Goal: Use online tool/utility: Utilize a website feature to perform a specific function

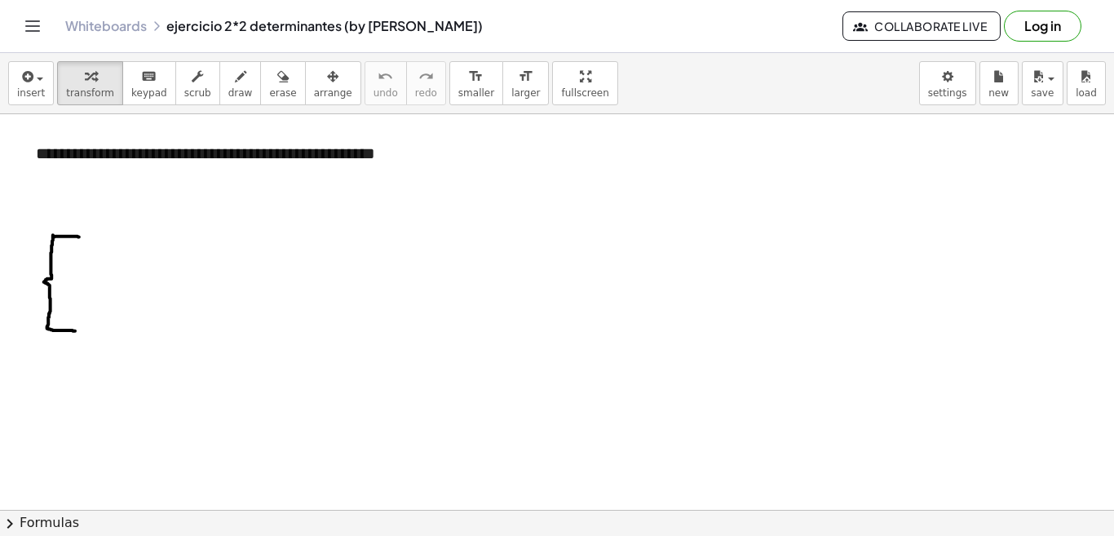
drag, startPoint x: 484, startPoint y: 119, endPoint x: 902, endPoint y: 113, distance: 417.4
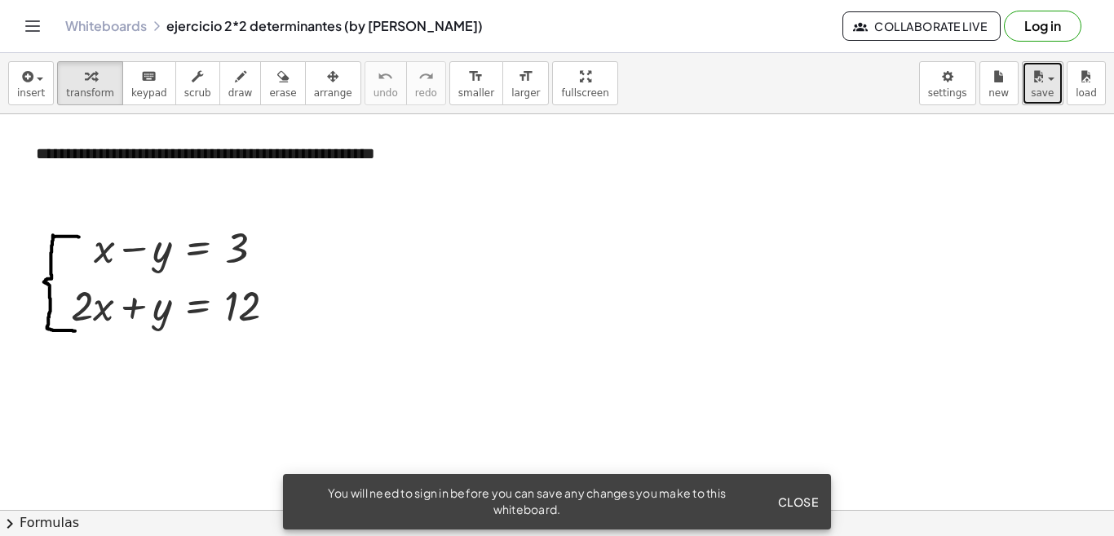
click at [1035, 88] on span "save" at bounding box center [1041, 92] width 23 height 11
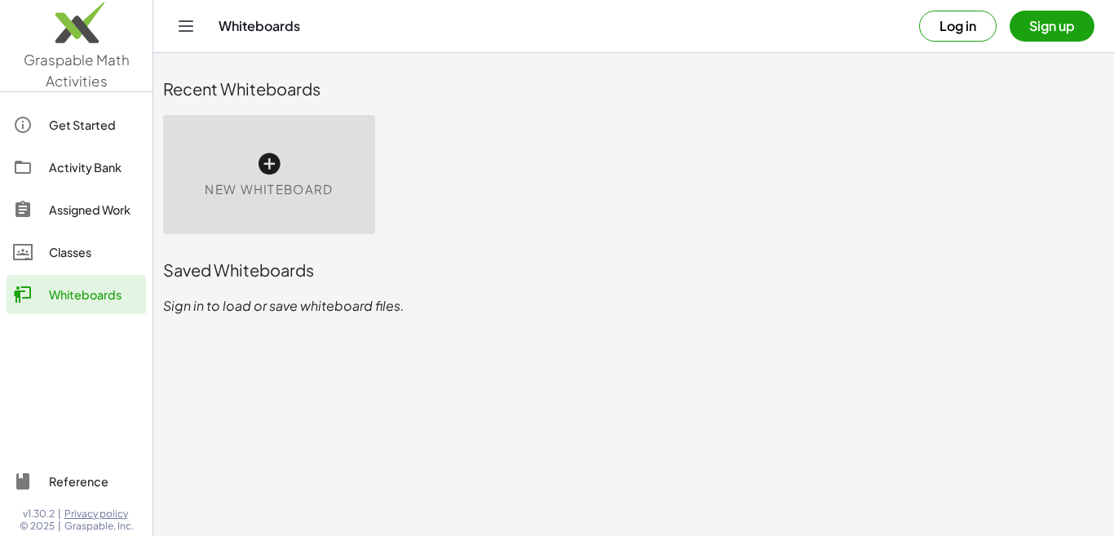
click at [1046, 35] on button "Sign up" at bounding box center [1051, 26] width 85 height 31
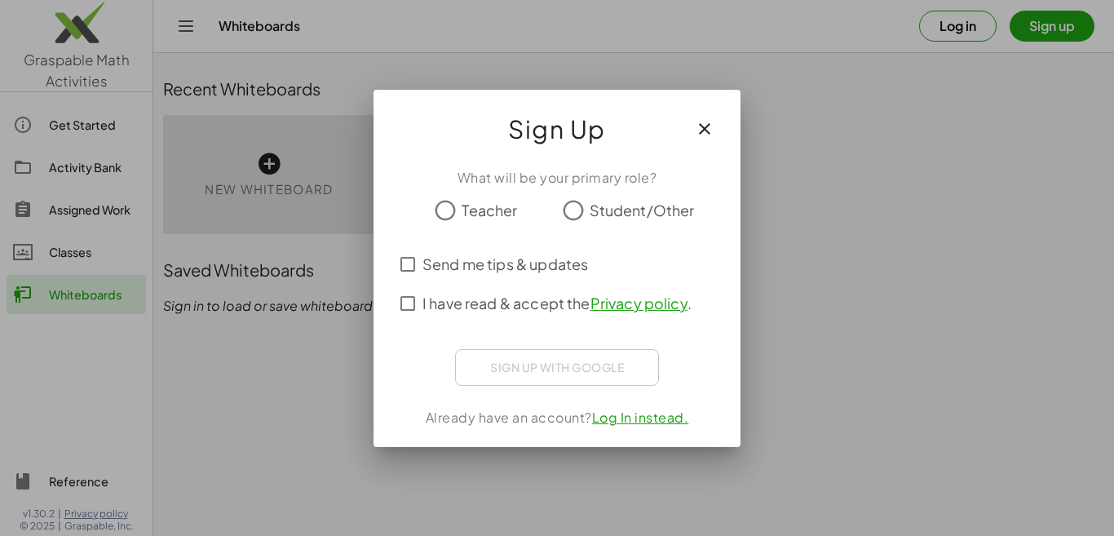
click at [705, 127] on icon "button" at bounding box center [705, 129] width 20 height 20
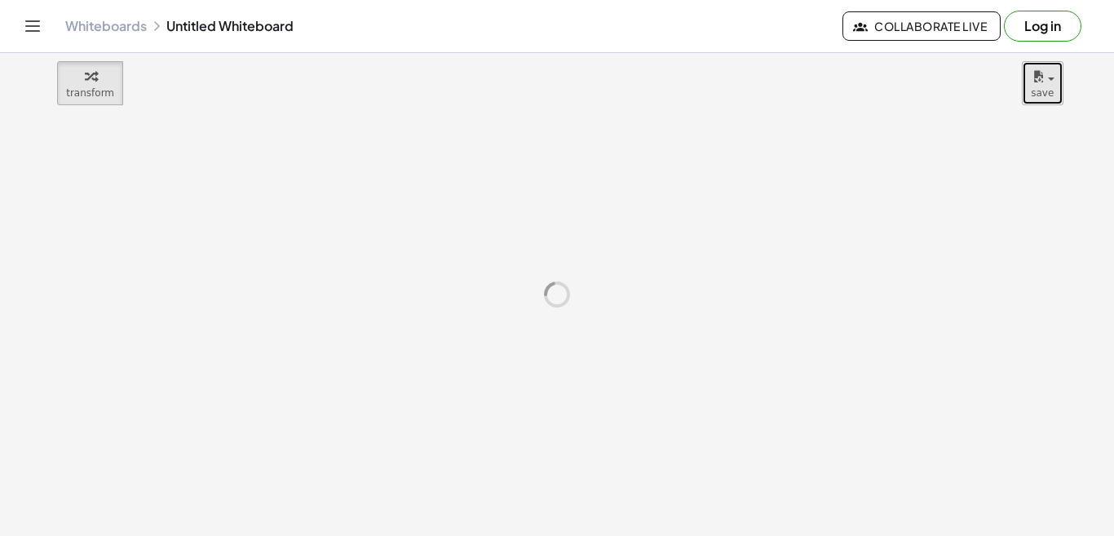
click at [1033, 87] on span "save" at bounding box center [1041, 92] width 23 height 11
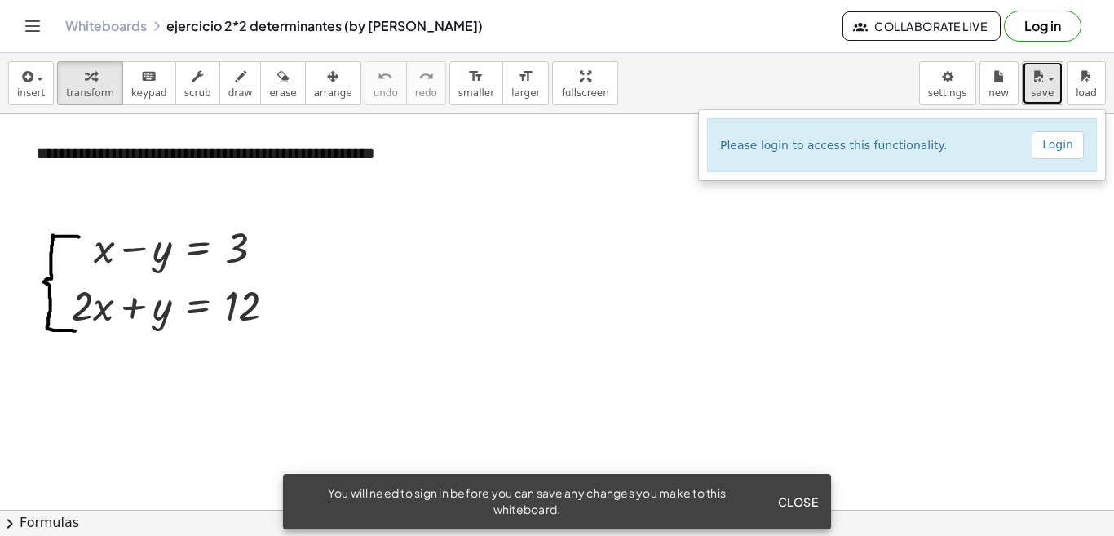
click at [1037, 95] on span "save" at bounding box center [1041, 92] width 23 height 11
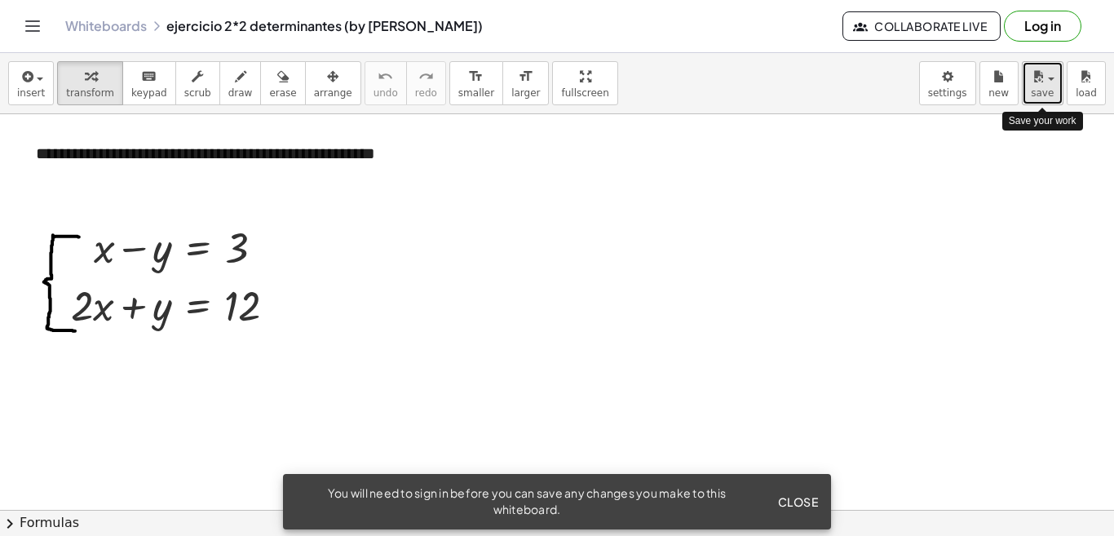
click at [1037, 95] on span "save" at bounding box center [1041, 92] width 23 height 11
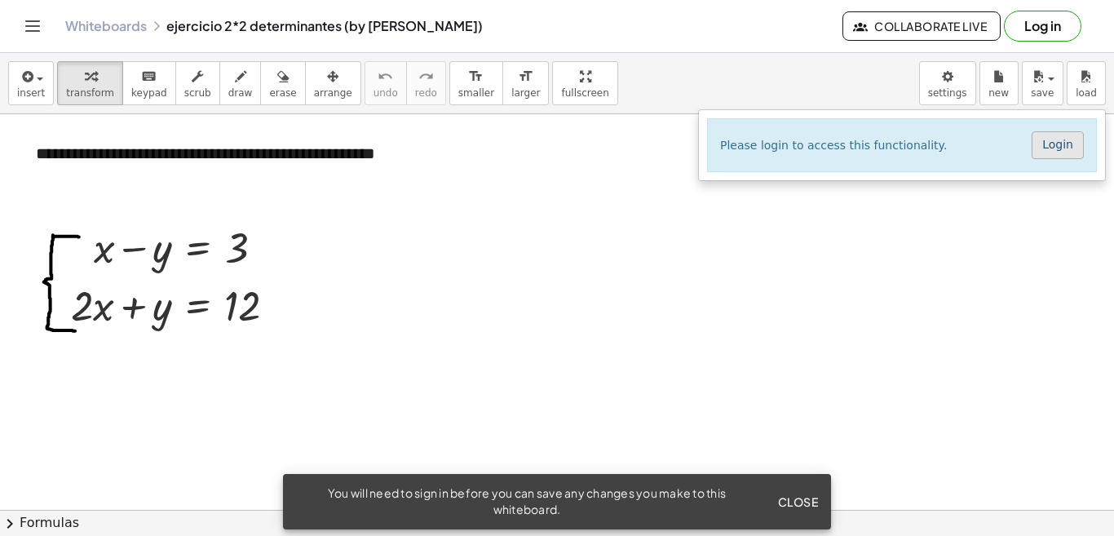
click at [1056, 148] on link "Login" at bounding box center [1057, 145] width 52 height 28
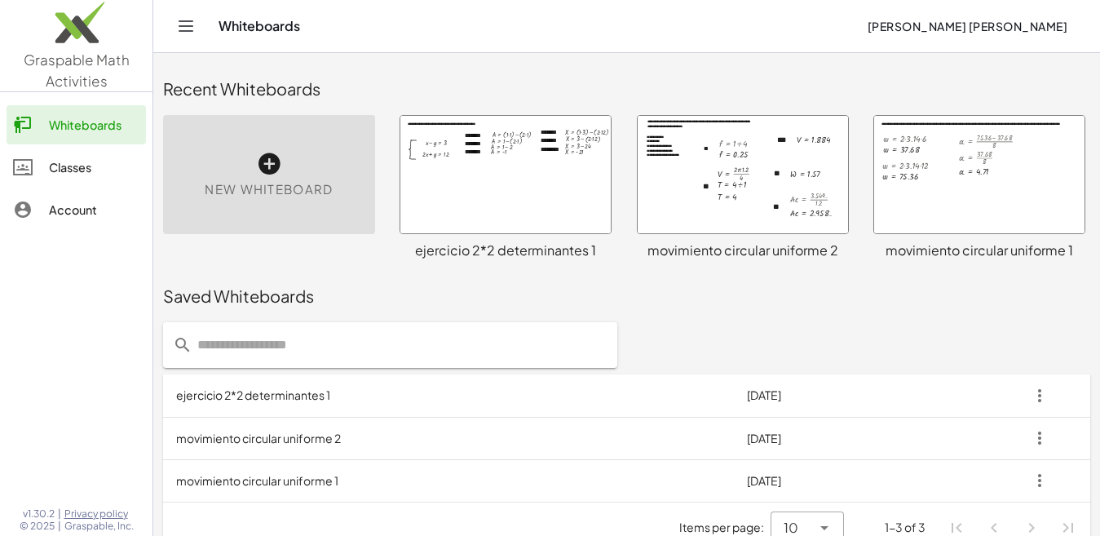
click at [553, 162] on div at bounding box center [505, 174] width 210 height 117
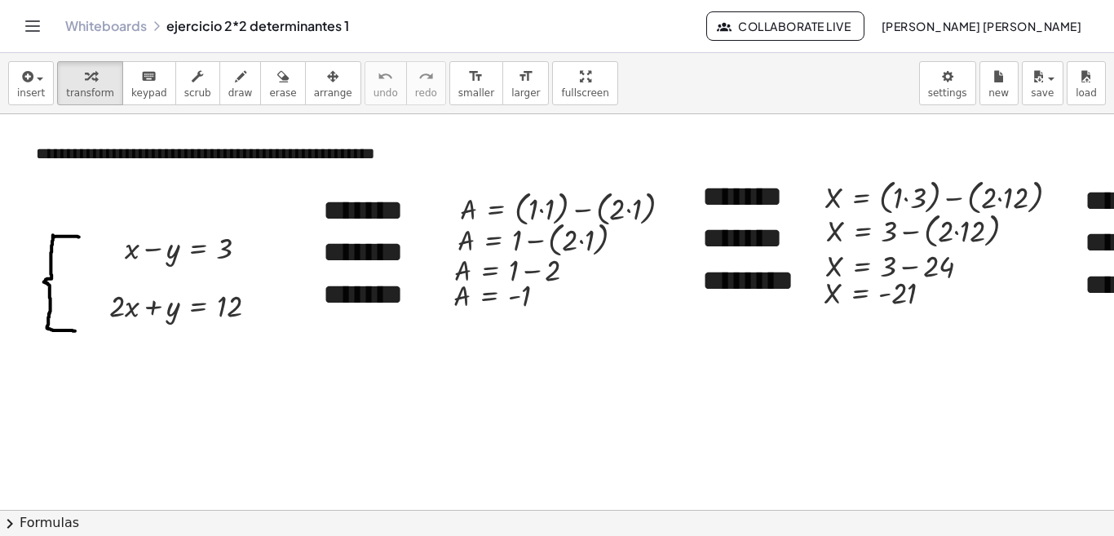
drag, startPoint x: 702, startPoint y: 369, endPoint x: 701, endPoint y: 383, distance: 13.9
click at [701, 383] on div at bounding box center [722, 509] width 1444 height 791
click at [522, 160] on div "**********" at bounding box center [557, 294] width 1114 height 483
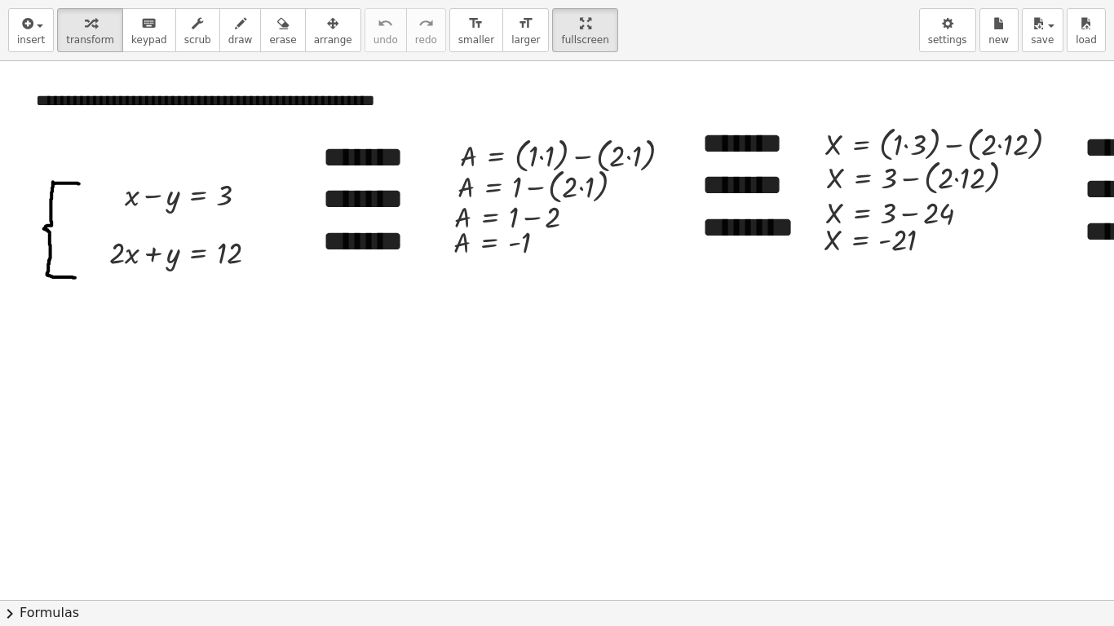
click at [557, 0] on html "**********" at bounding box center [557, 313] width 1114 height 626
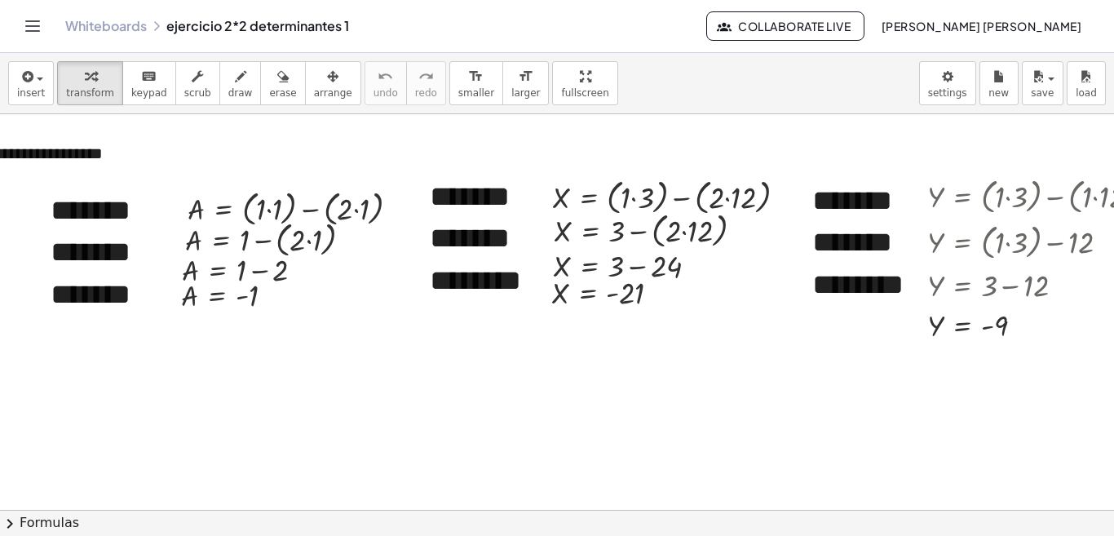
scroll to position [0, 348]
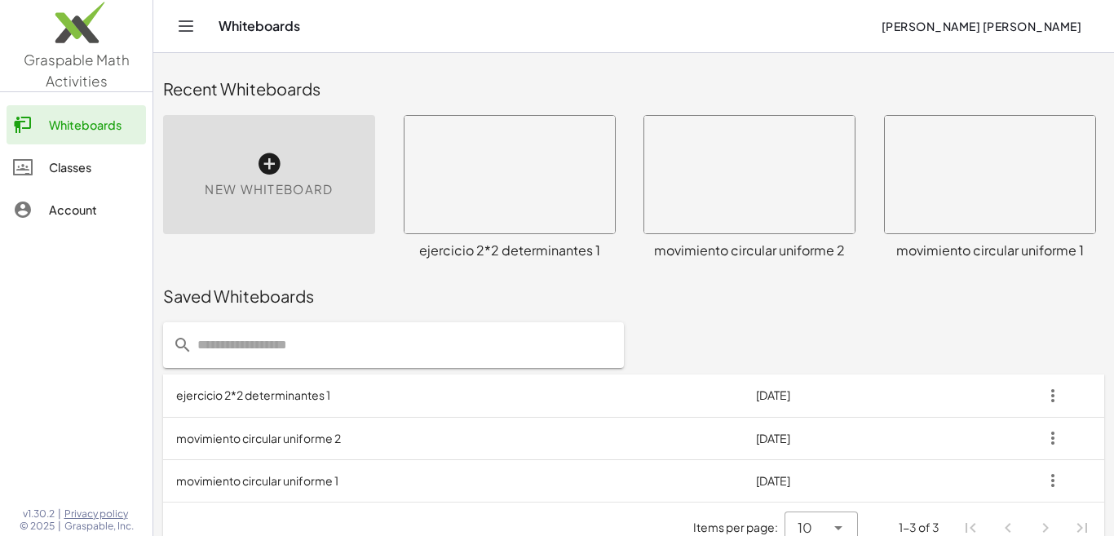
click at [486, 210] on div at bounding box center [509, 174] width 210 height 117
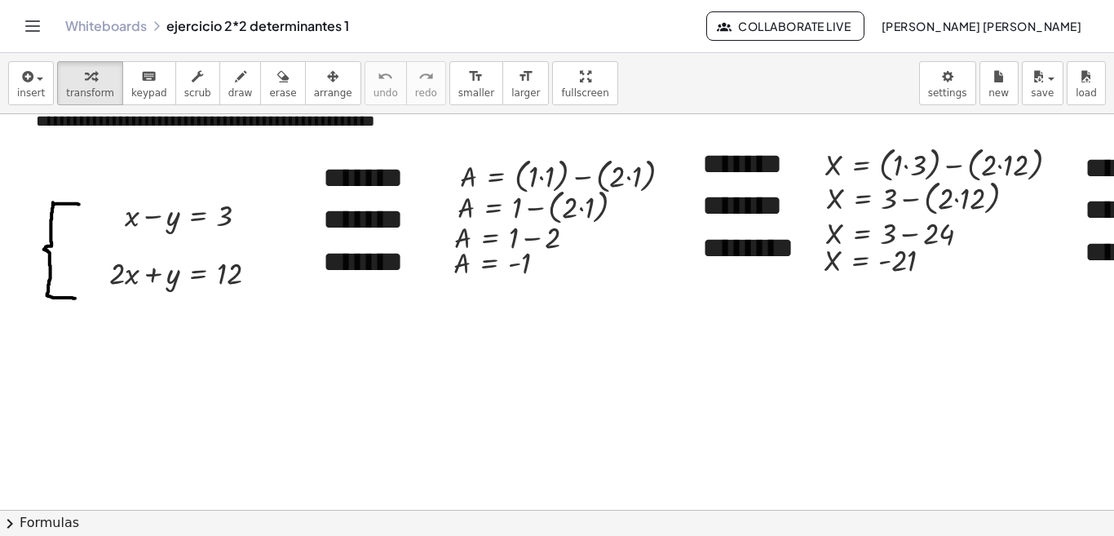
scroll to position [37, 0]
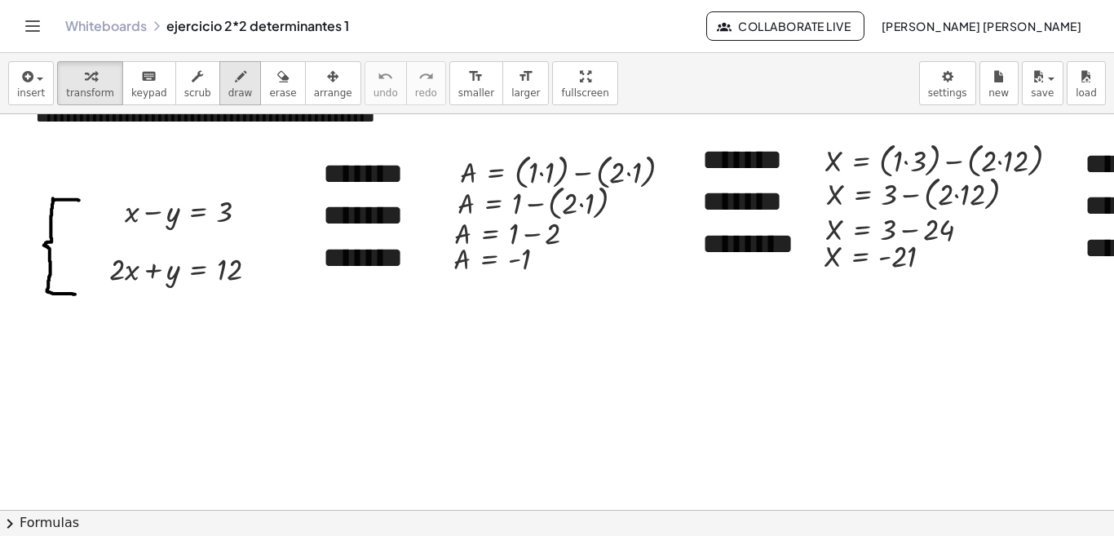
click at [235, 86] on icon "button" at bounding box center [240, 77] width 11 height 20
drag, startPoint x: 241, startPoint y: 351, endPoint x: 257, endPoint y: 363, distance: 19.2
click at [257, 363] on div at bounding box center [722, 472] width 1444 height 791
click at [373, 93] on span "undo" at bounding box center [385, 92] width 24 height 11
drag, startPoint x: 230, startPoint y: 364, endPoint x: 252, endPoint y: 386, distance: 30.6
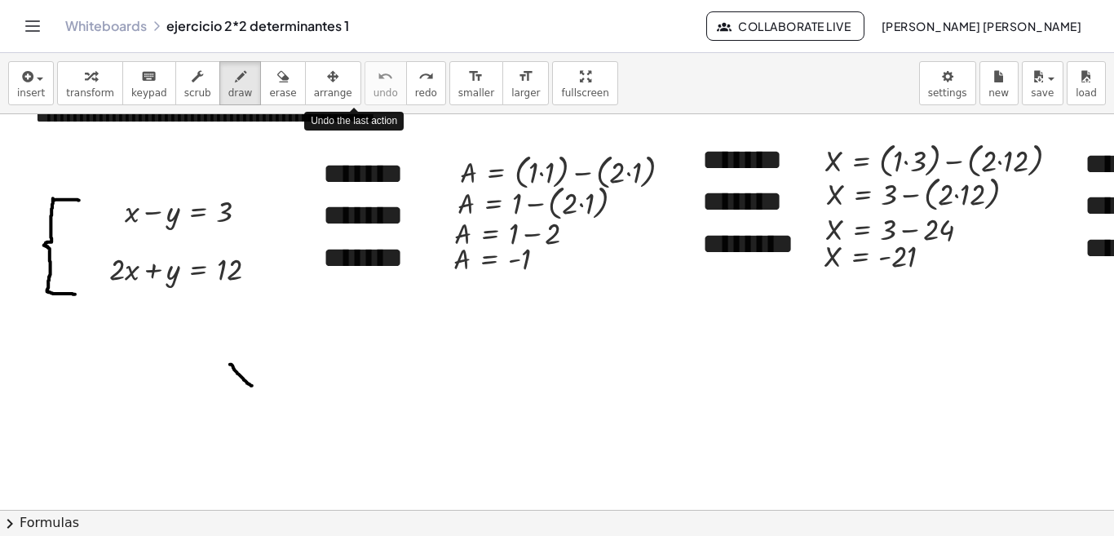
click at [252, 386] on div at bounding box center [722, 472] width 1444 height 791
drag, startPoint x: 186, startPoint y: 386, endPoint x: 178, endPoint y: 403, distance: 18.2
click at [178, 403] on div at bounding box center [722, 472] width 1444 height 791
click at [186, 389] on div at bounding box center [722, 472] width 1444 height 791
drag, startPoint x: 233, startPoint y: 380, endPoint x: 253, endPoint y: 363, distance: 26.0
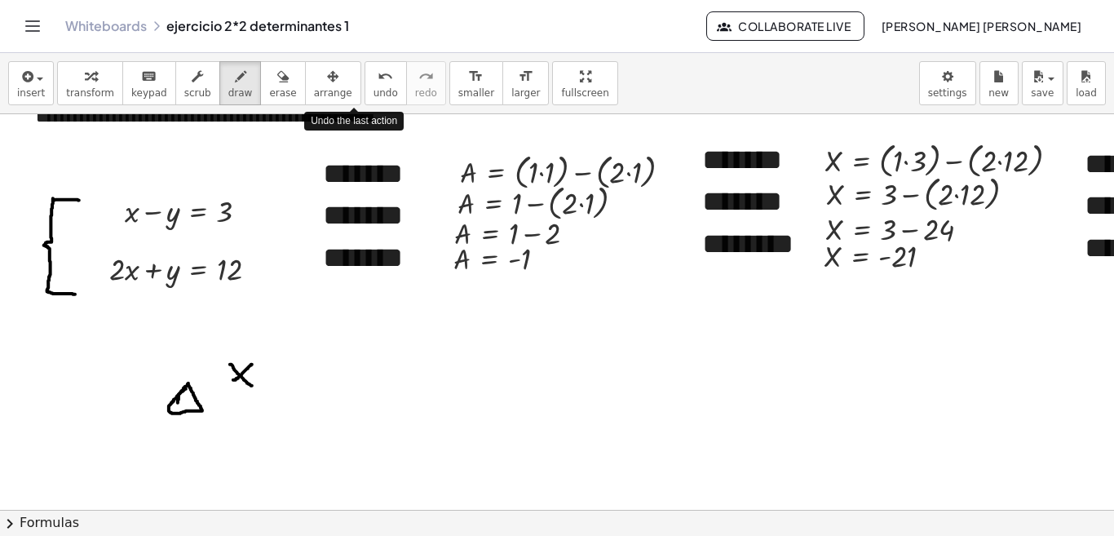
click at [253, 363] on div at bounding box center [722, 472] width 1444 height 791
drag, startPoint x: 203, startPoint y: 393, endPoint x: 212, endPoint y: 393, distance: 9.0
click at [212, 393] on div at bounding box center [722, 472] width 1444 height 791
drag, startPoint x: 205, startPoint y: 397, endPoint x: 214, endPoint y: 397, distance: 9.0
click at [214, 397] on div at bounding box center [722, 472] width 1444 height 791
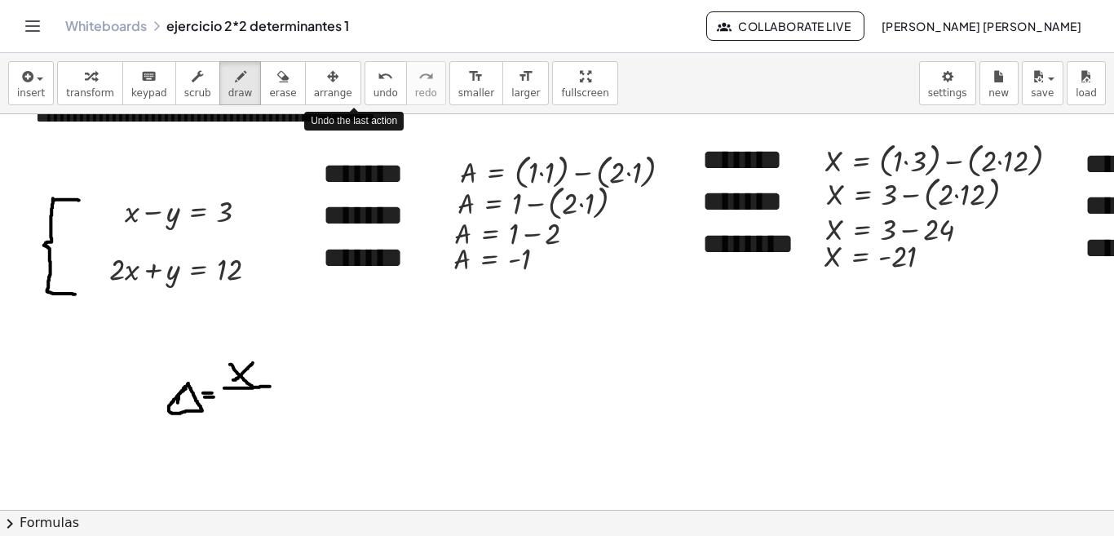
drag, startPoint x: 224, startPoint y: 388, endPoint x: 271, endPoint y: 386, distance: 47.3
click at [271, 386] on div at bounding box center [722, 472] width 1444 height 791
drag, startPoint x: 240, startPoint y: 392, endPoint x: 231, endPoint y: 412, distance: 22.3
click at [231, 412] on div at bounding box center [722, 472] width 1444 height 791
drag, startPoint x: 240, startPoint y: 393, endPoint x: 242, endPoint y: 414, distance: 21.3
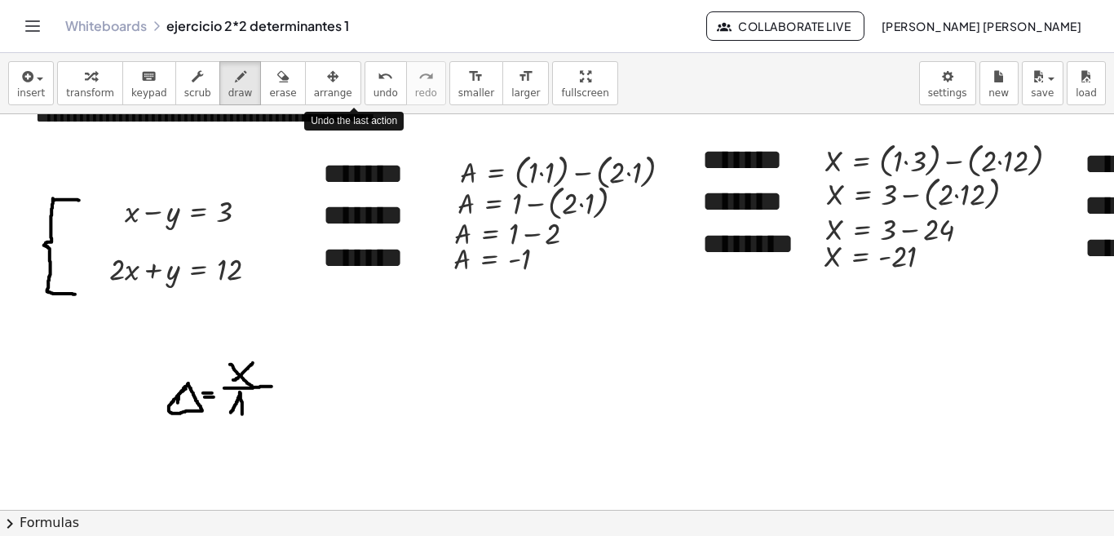
click at [242, 414] on div at bounding box center [722, 472] width 1444 height 791
drag, startPoint x: 236, startPoint y: 408, endPoint x: 246, endPoint y: 406, distance: 10.9
click at [246, 406] on div at bounding box center [722, 472] width 1444 height 791
drag, startPoint x: 287, startPoint y: 384, endPoint x: 298, endPoint y: 385, distance: 10.6
click at [298, 385] on div at bounding box center [722, 472] width 1444 height 791
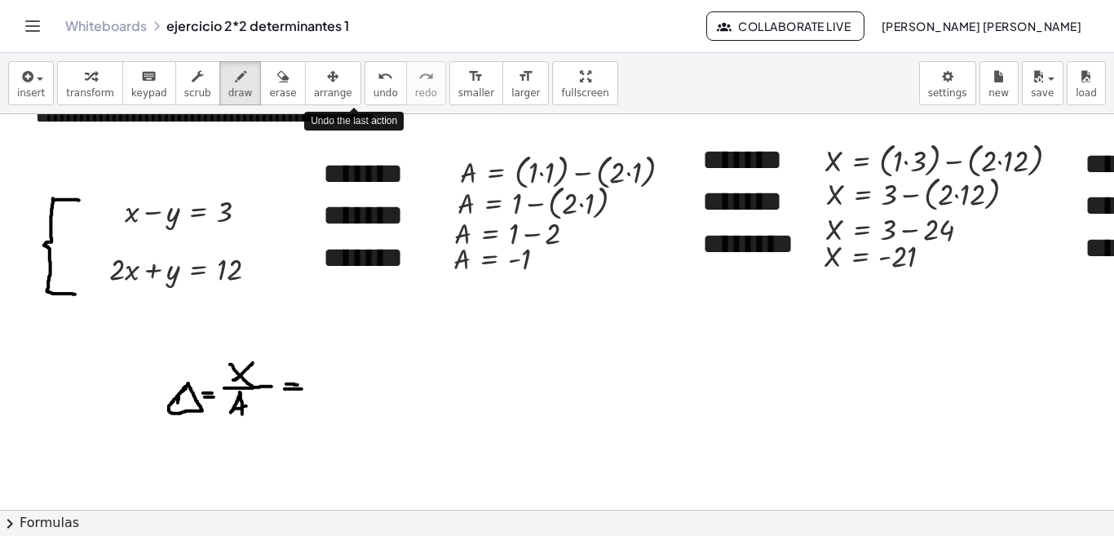
drag, startPoint x: 284, startPoint y: 389, endPoint x: 302, endPoint y: 389, distance: 17.1
click at [302, 389] on div at bounding box center [722, 472] width 1444 height 791
click at [98, 95] on span "transform" at bounding box center [90, 92] width 48 height 11
click at [467, 433] on div at bounding box center [722, 472] width 1444 height 791
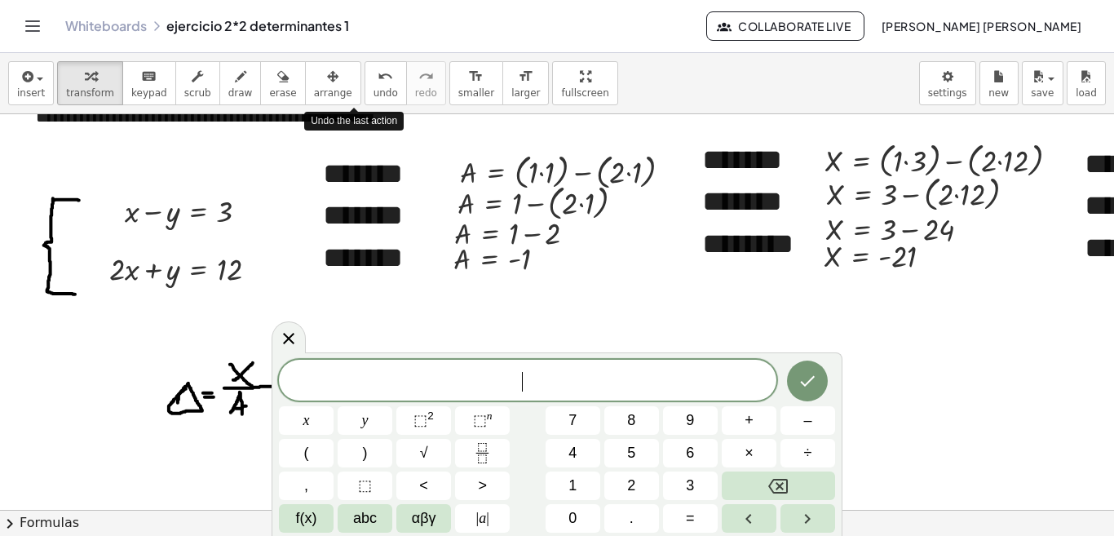
scroll to position [37, 348]
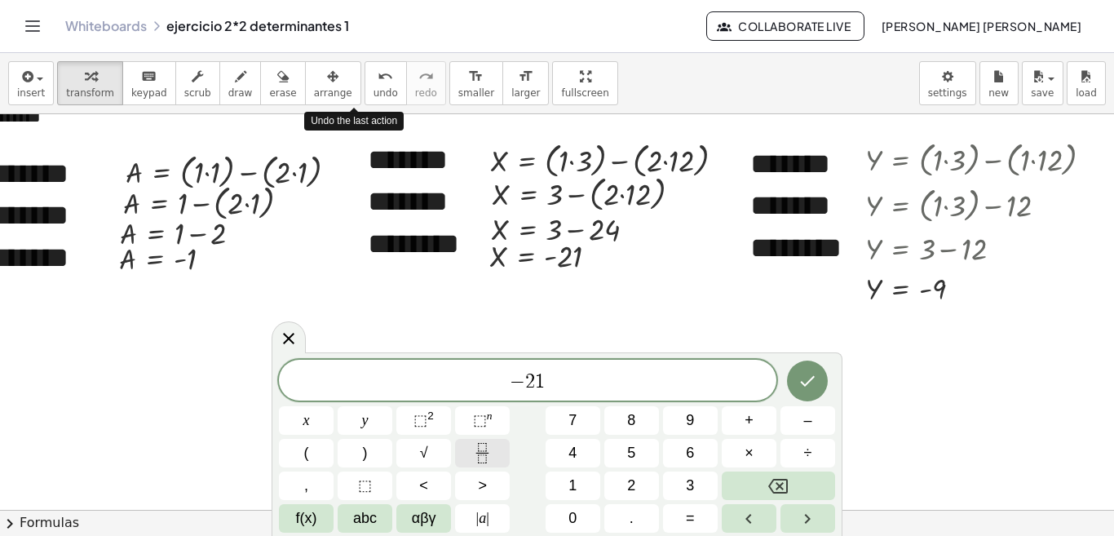
click at [478, 447] on icon "Fraction" at bounding box center [482, 453] width 20 height 20
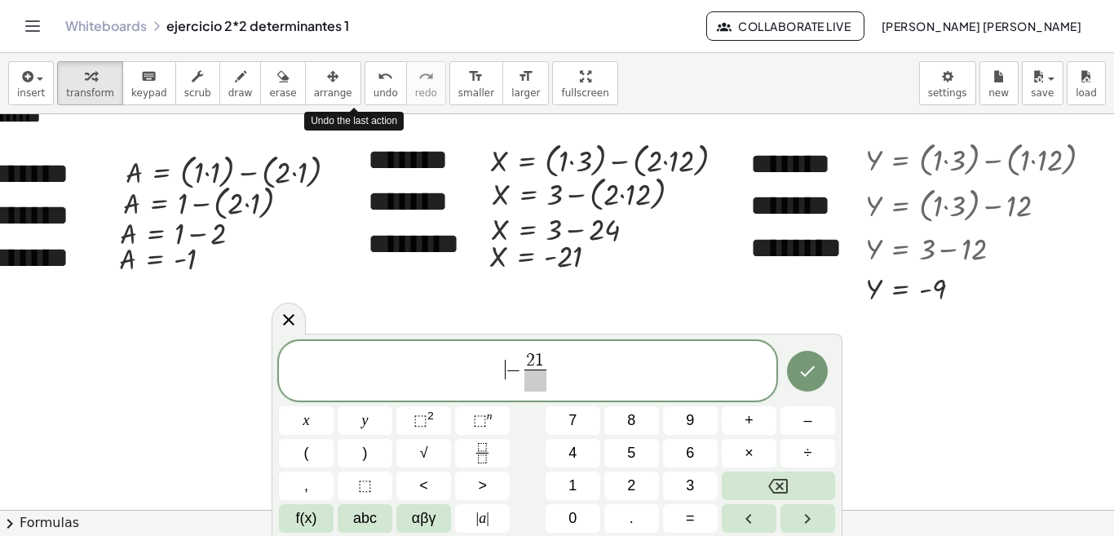
click at [501, 368] on span "​ − 2 1 ​" at bounding box center [527, 372] width 497 height 43
click at [307, 530] on button "f(x)" at bounding box center [306, 518] width 55 height 29
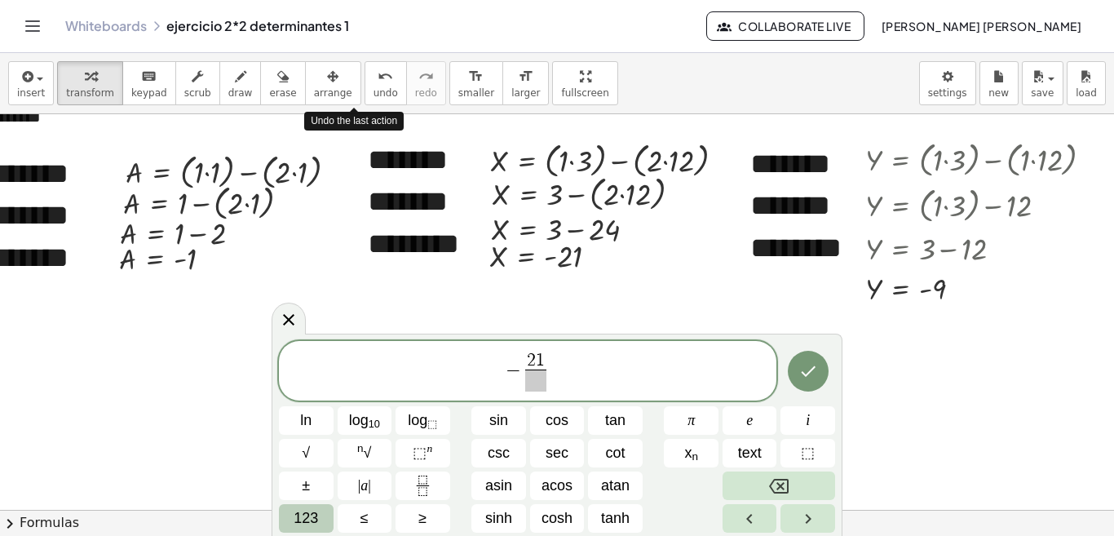
click at [310, 525] on span "123" at bounding box center [305, 518] width 24 height 22
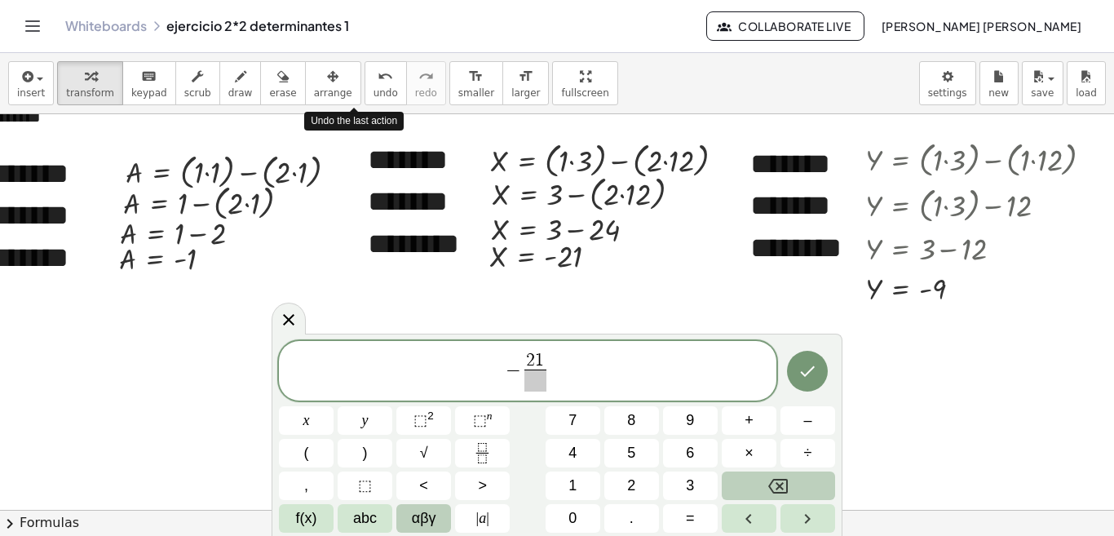
click at [415, 514] on span "αβγ" at bounding box center [424, 518] width 24 height 22
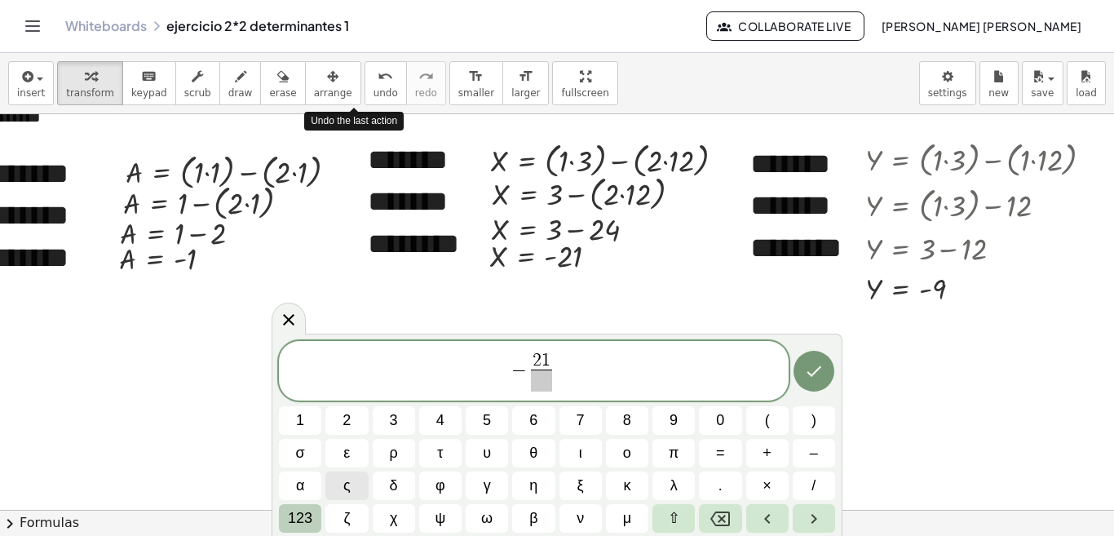
click at [306, 517] on span "123" at bounding box center [300, 518] width 24 height 22
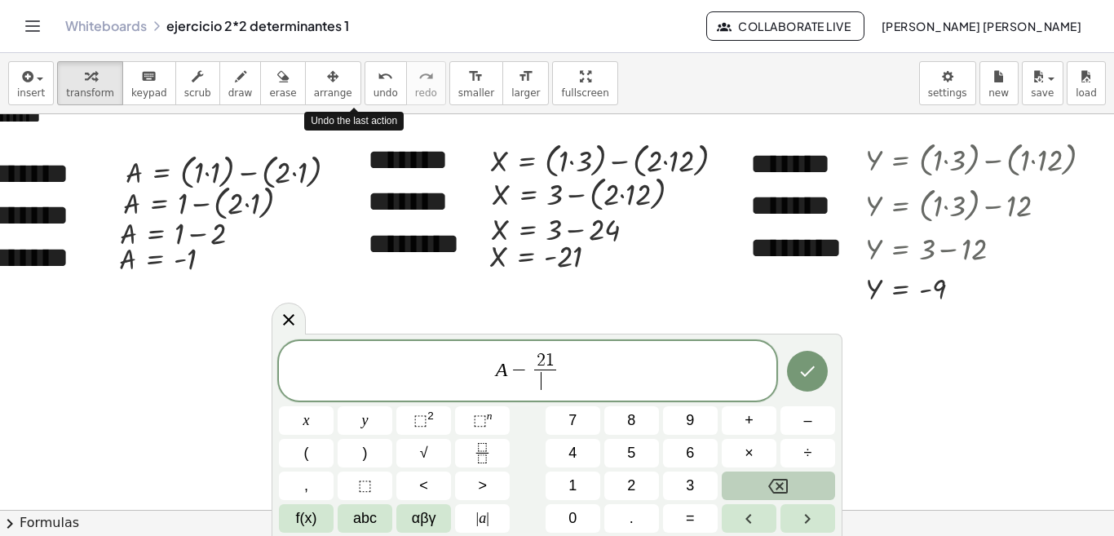
click at [550, 382] on span "​" at bounding box center [544, 380] width 21 height 22
click at [526, 371] on span "−" at bounding box center [520, 369] width 24 height 20
click at [679, 519] on button "=" at bounding box center [690, 518] width 55 height 29
drag, startPoint x: 537, startPoint y: 358, endPoint x: 538, endPoint y: 372, distance: 13.9
click at [537, 360] on span "2" at bounding box center [540, 360] width 9 height 18
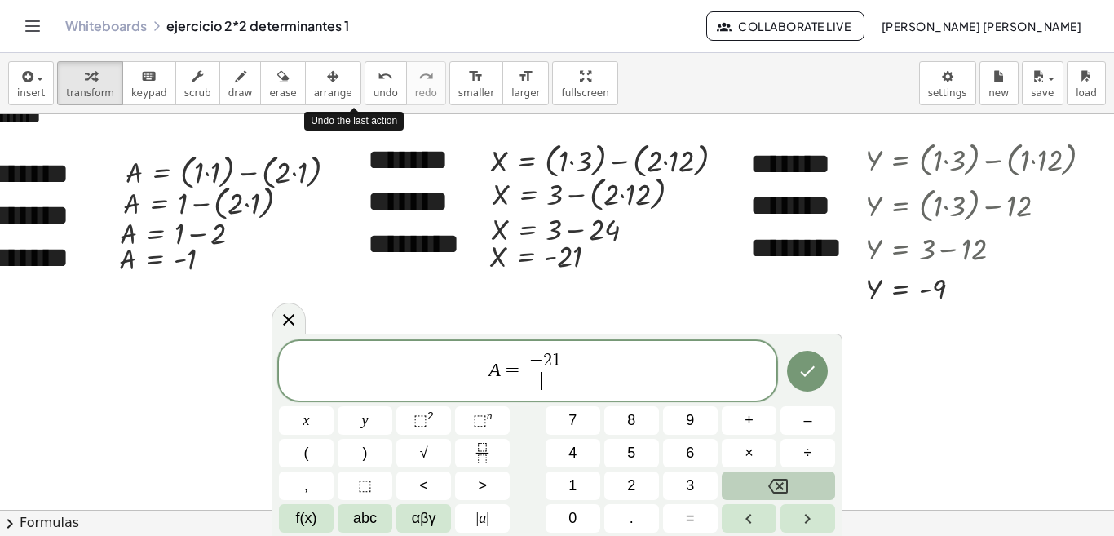
click at [547, 385] on span "​" at bounding box center [544, 380] width 35 height 22
click at [798, 373] on icon "Done" at bounding box center [807, 371] width 20 height 20
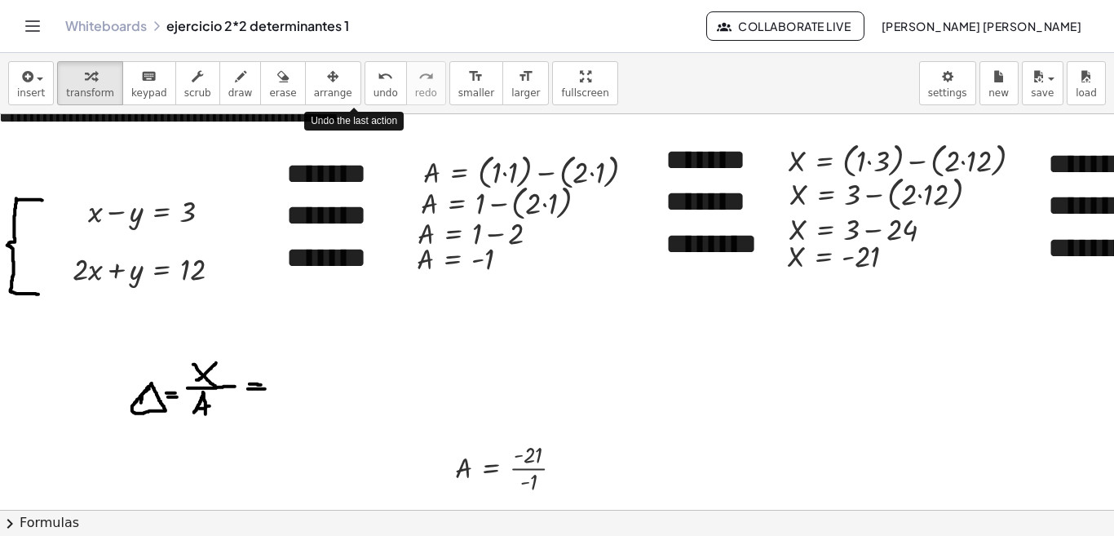
scroll to position [37, 0]
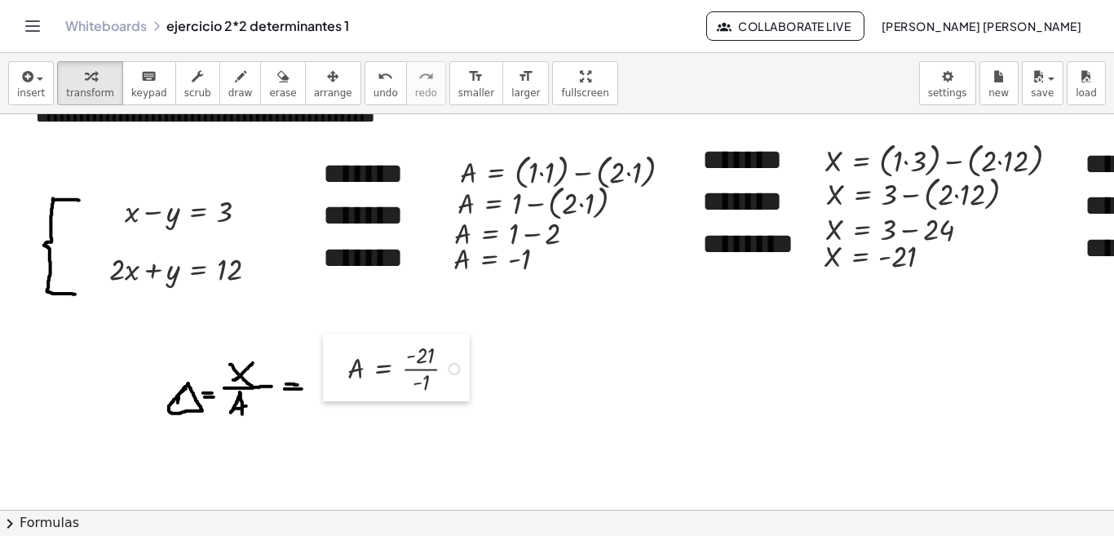
drag, startPoint x: 488, startPoint y: 462, endPoint x: 345, endPoint y: 364, distance: 173.6
click at [345, 364] on div at bounding box center [335, 367] width 24 height 68
drag, startPoint x: 342, startPoint y: 361, endPoint x: 327, endPoint y: 337, distance: 27.8
click at [327, 337] on div at bounding box center [322, 345] width 24 height 68
click at [408, 345] on div at bounding box center [395, 345] width 138 height 60
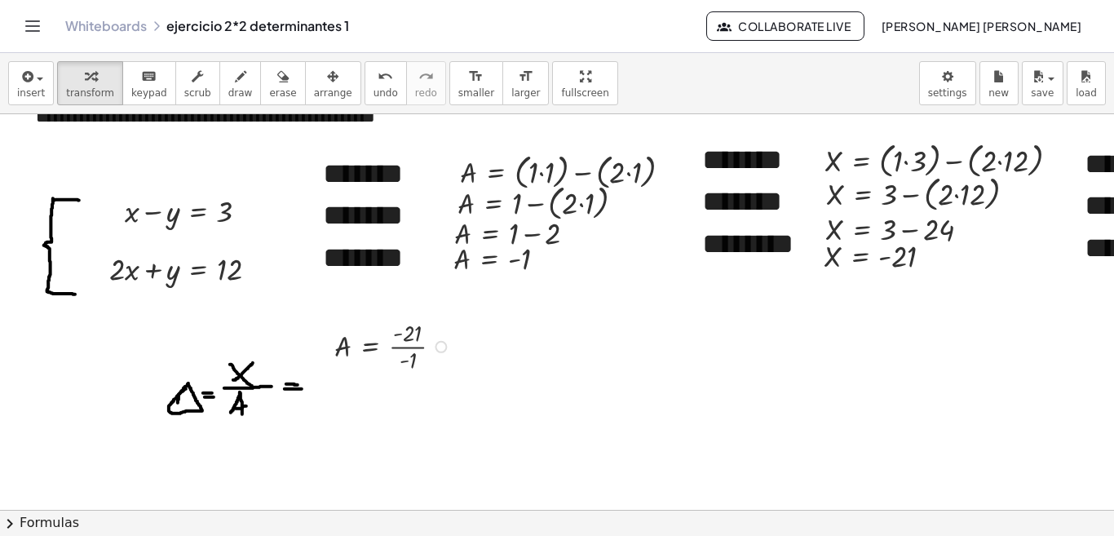
click at [408, 344] on div at bounding box center [395, 345] width 138 height 60
